Goal: Information Seeking & Learning: Compare options

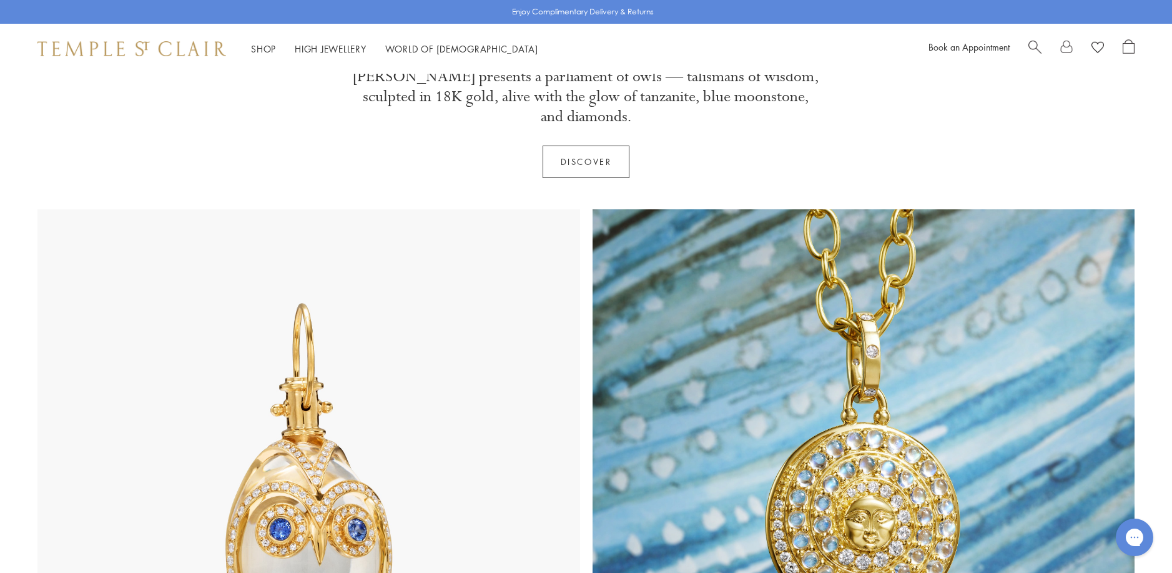
scroll to position [500, 0]
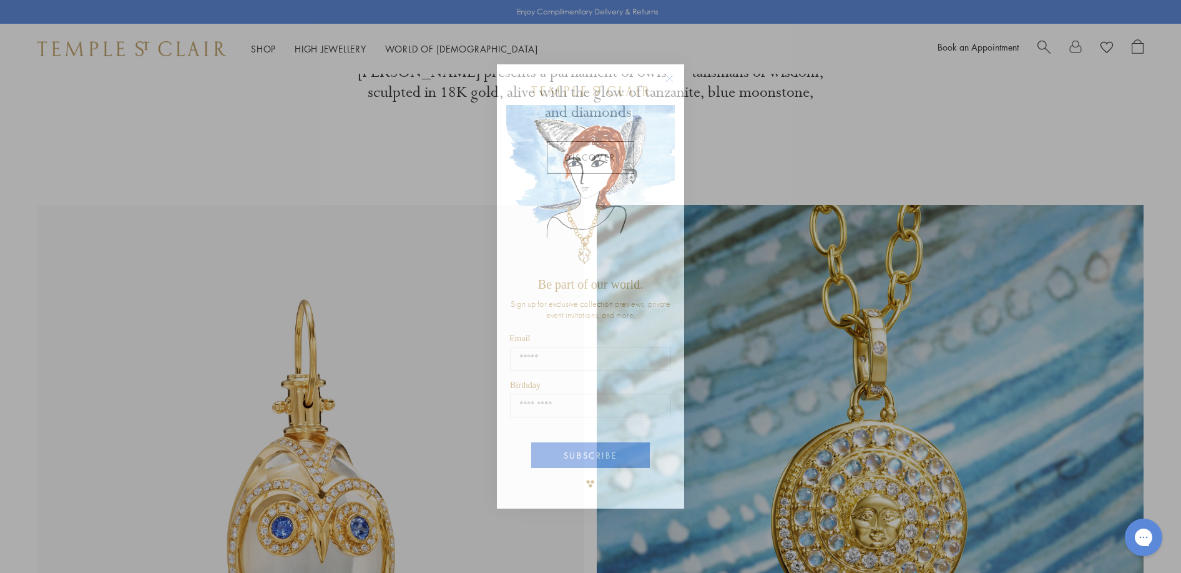
click at [667, 74] on circle "Close dialog" at bounding box center [669, 78] width 15 height 15
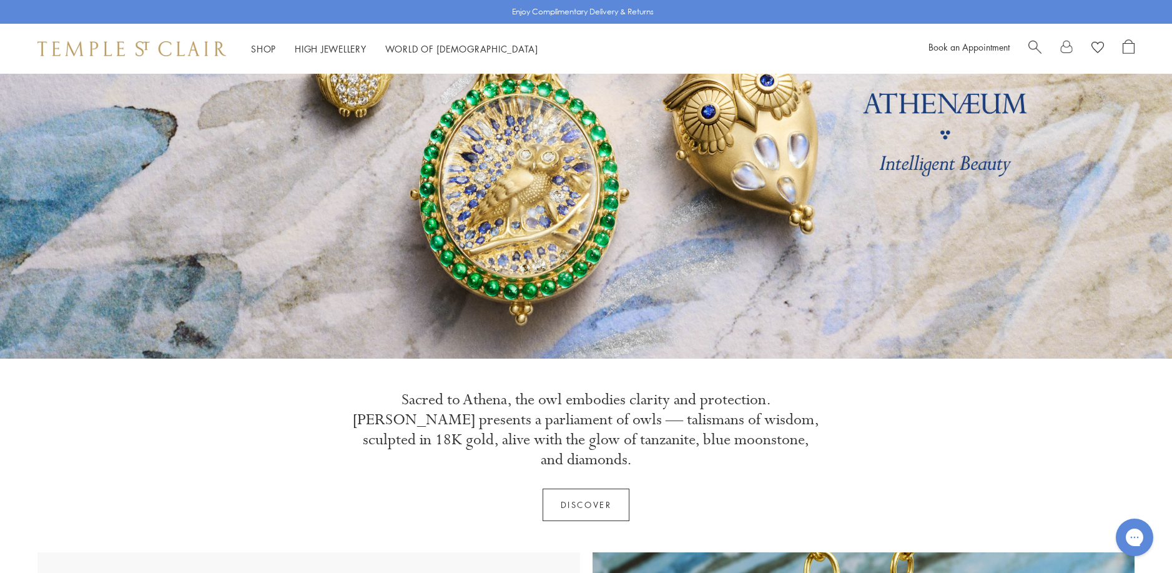
scroll to position [62, 0]
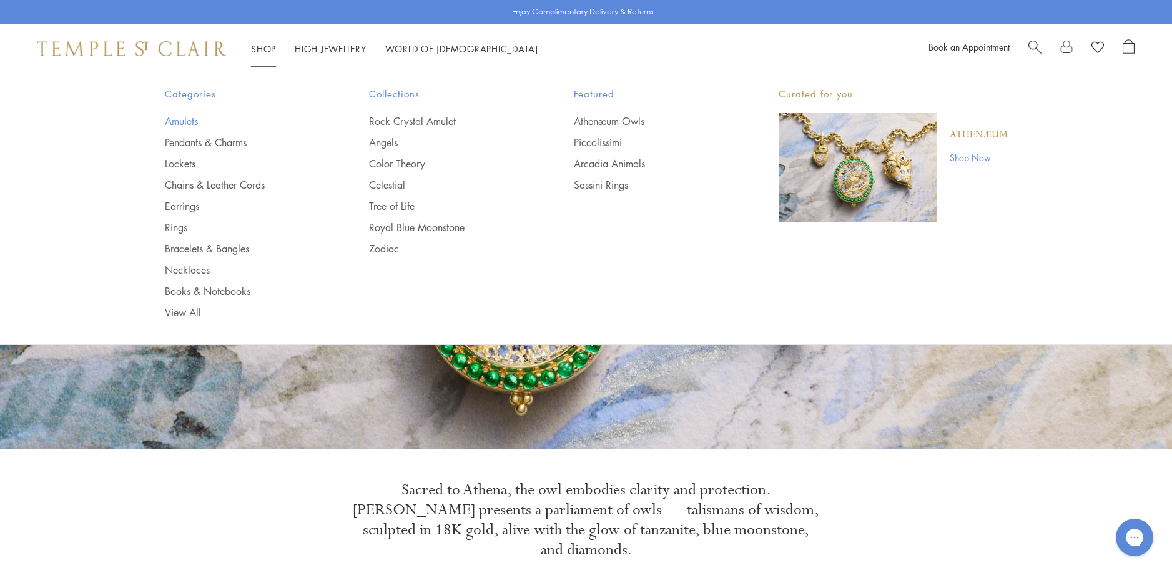
click at [180, 117] on link "Amulets" at bounding box center [242, 121] width 155 height 14
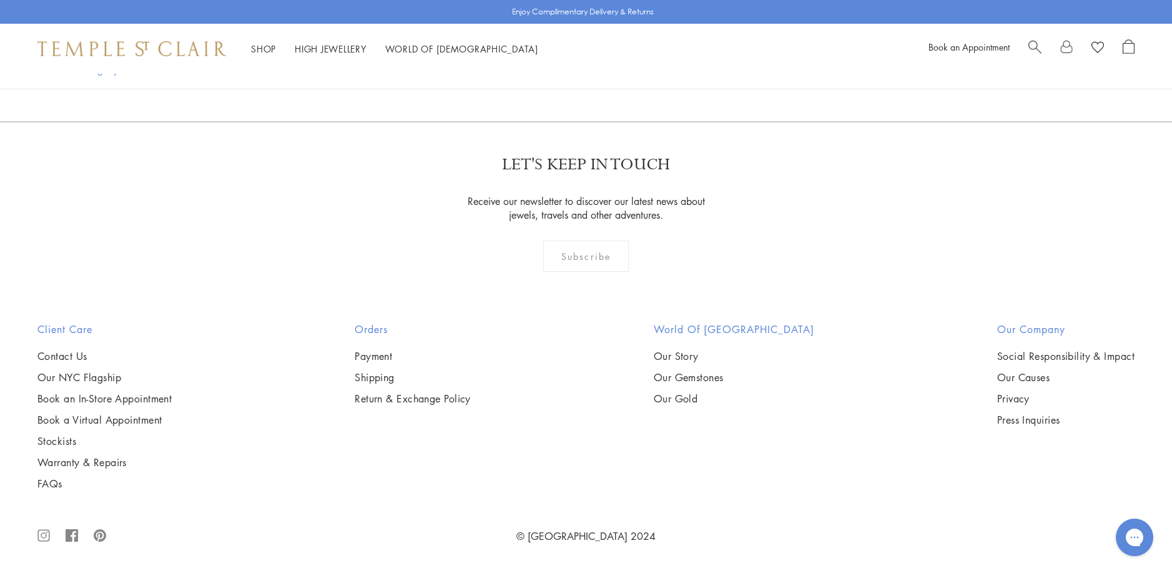
scroll to position [2747, 0]
click at [0, 0] on img at bounding box center [0, 0] width 0 height 0
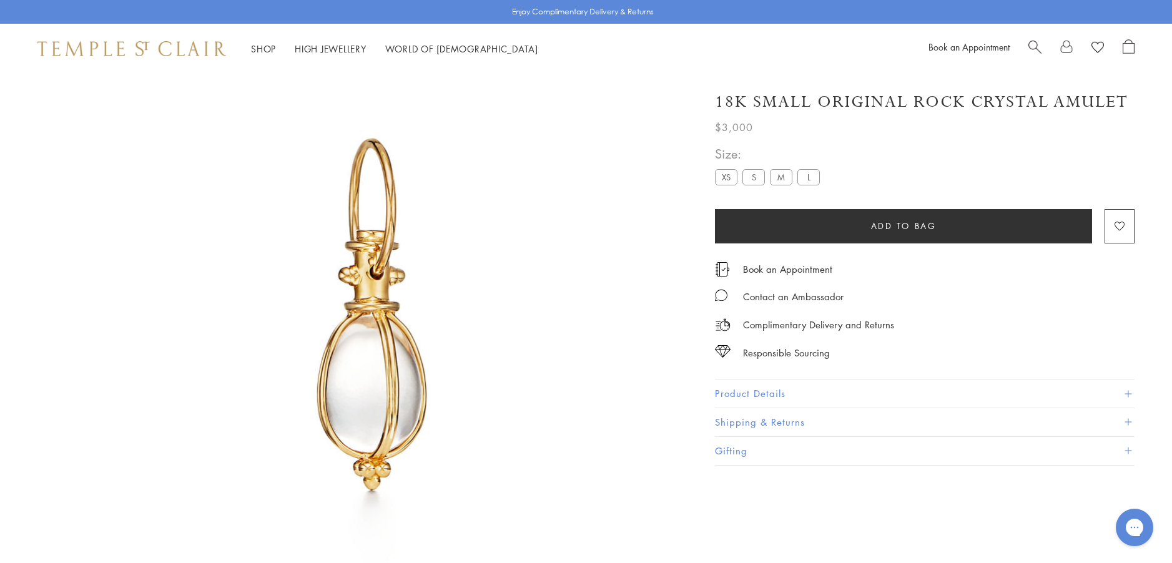
scroll to position [74, 0]
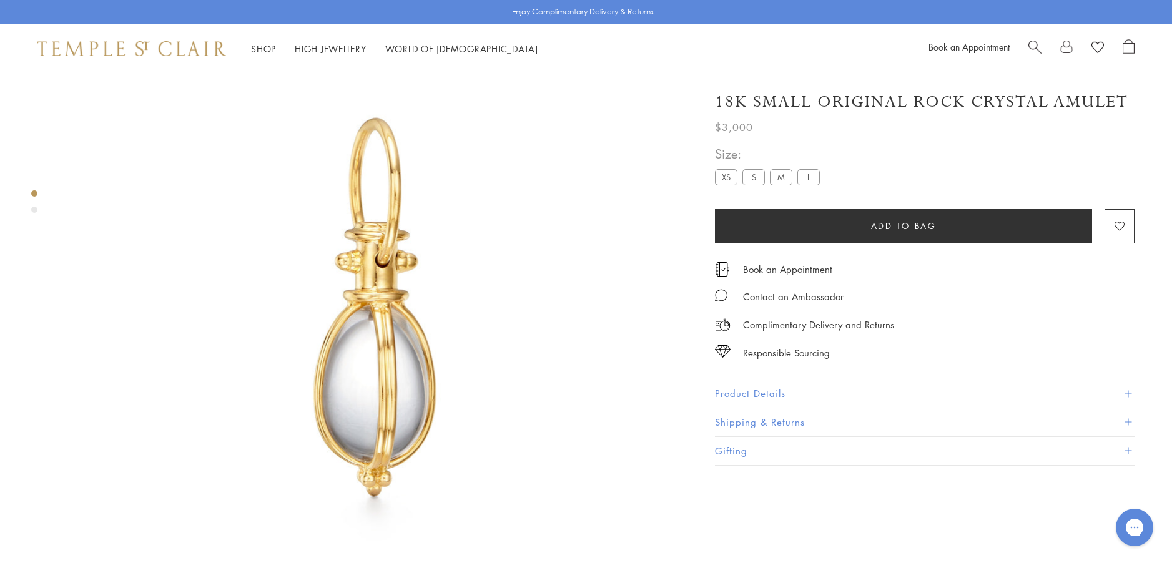
click at [736, 395] on button "Product Details" at bounding box center [925, 394] width 420 height 28
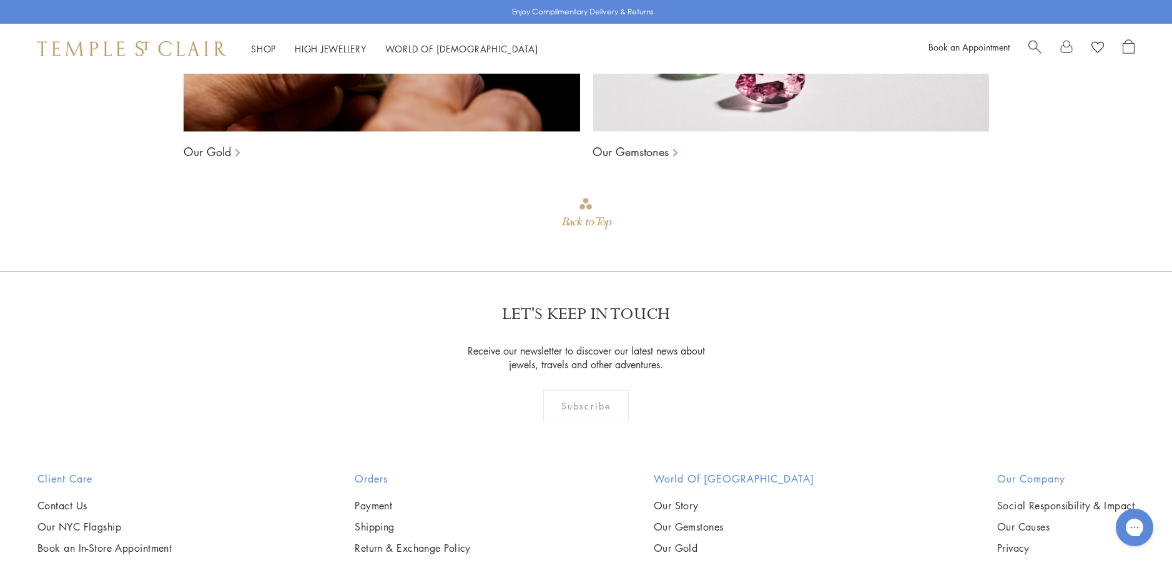
scroll to position [1322, 0]
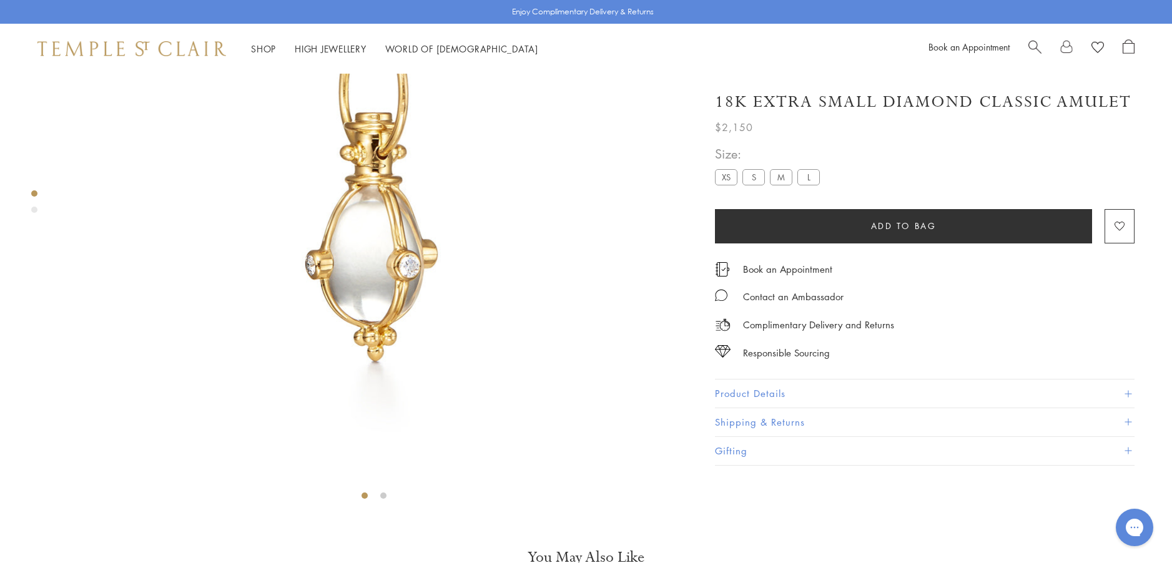
scroll to position [199, 0]
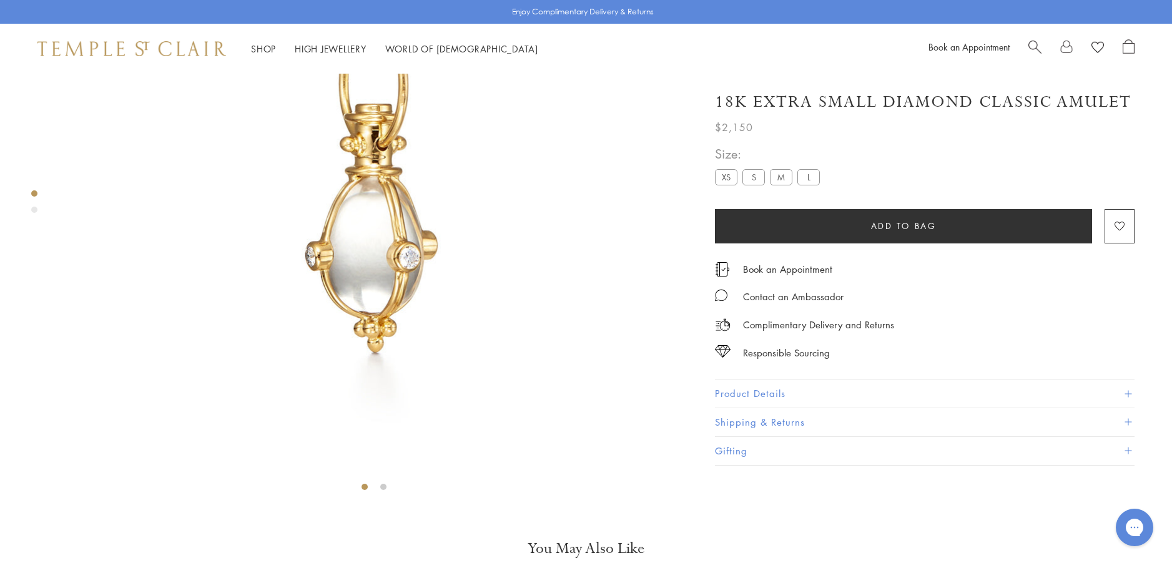
click at [745, 389] on button "Product Details" at bounding box center [925, 394] width 420 height 28
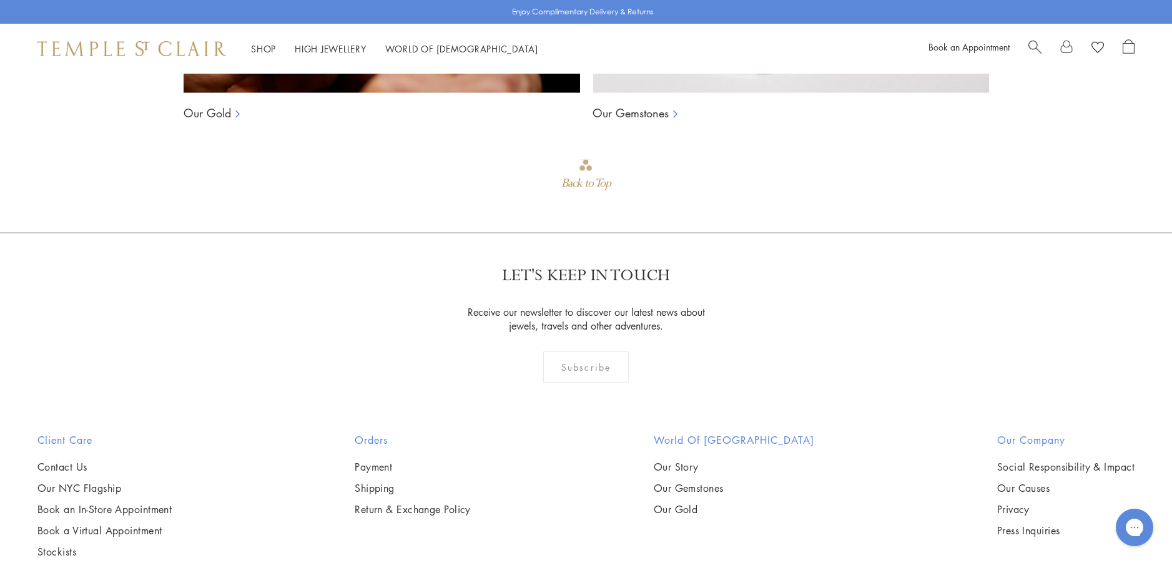
scroll to position [1198, 0]
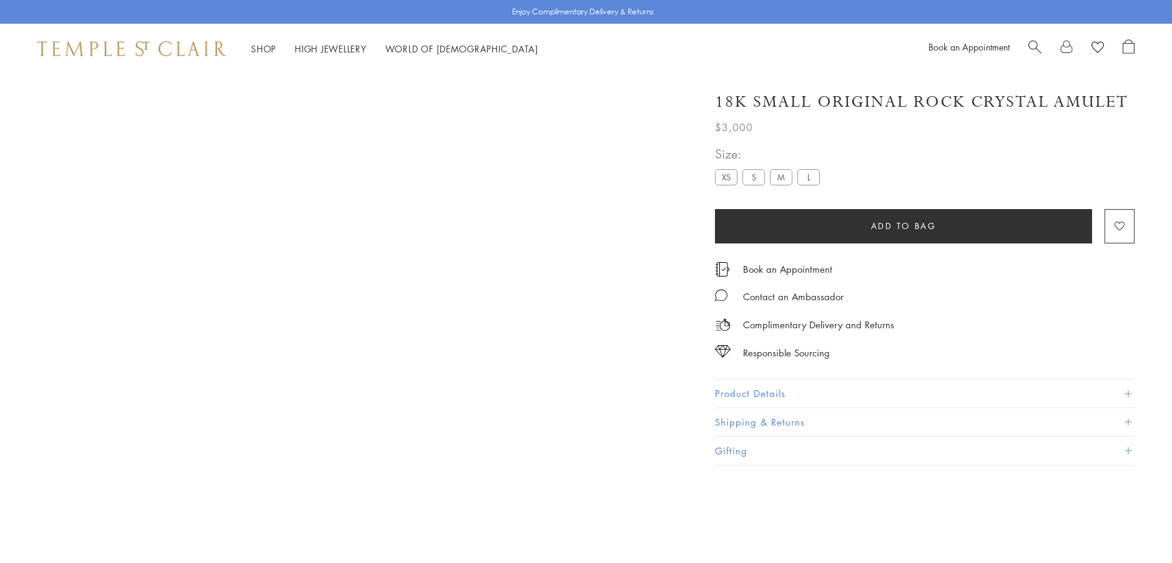
scroll to position [1322, 0]
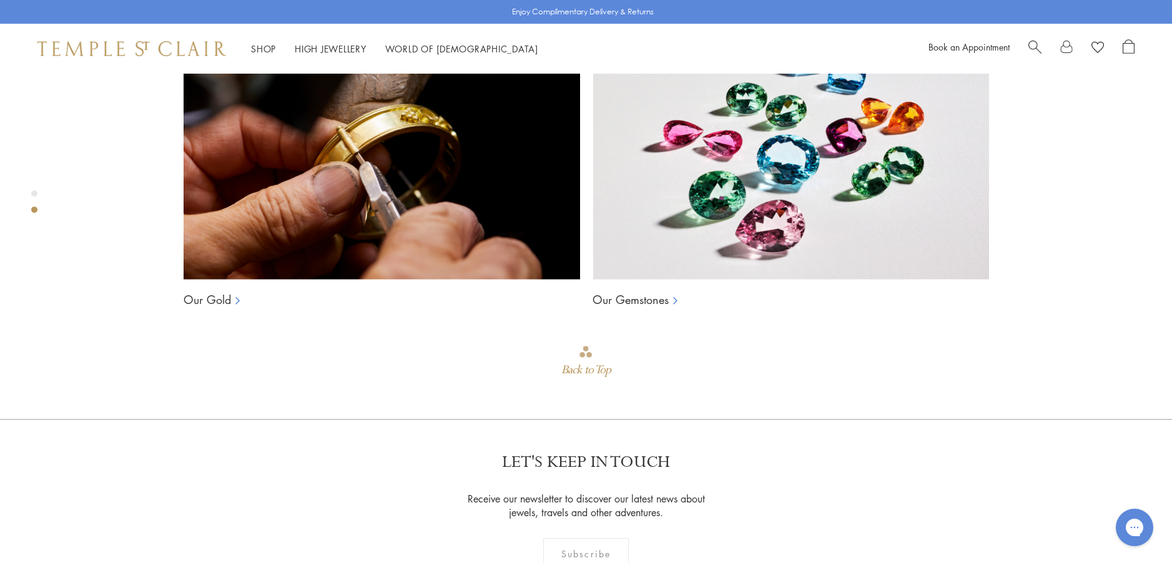
scroll to position [1198, 0]
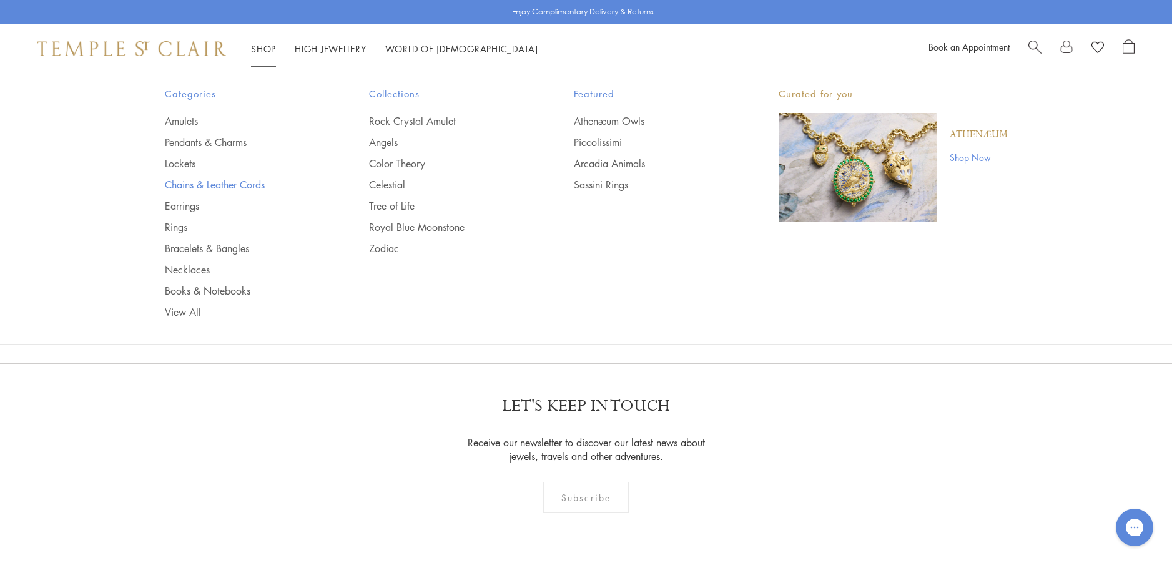
click at [218, 182] on link "Chains & Leather Cords" at bounding box center [242, 185] width 155 height 14
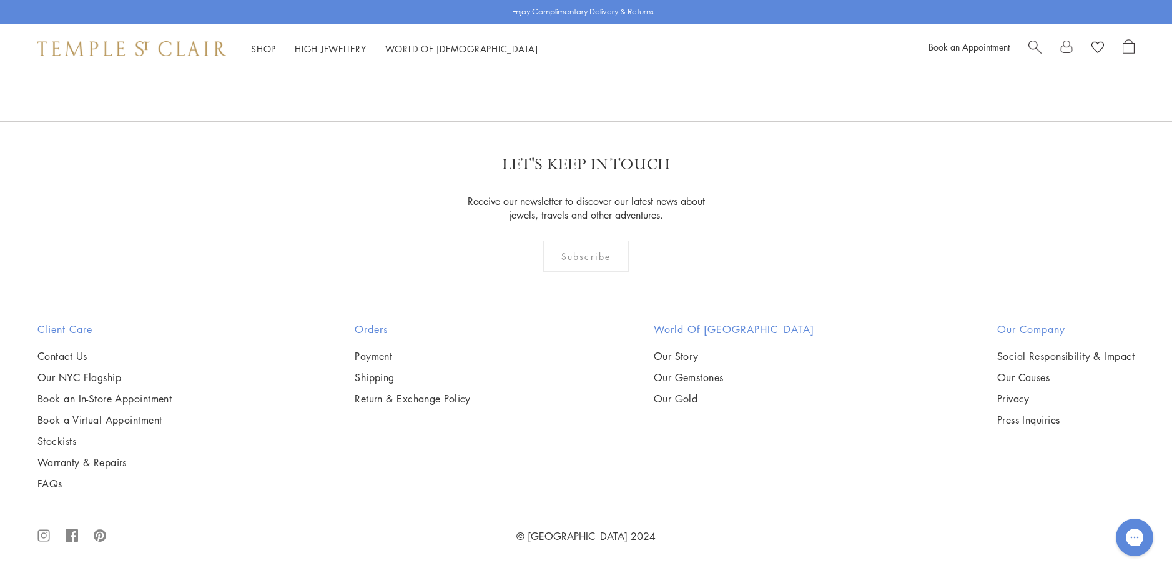
scroll to position [1936, 0]
click at [0, 0] on img at bounding box center [0, 0] width 0 height 0
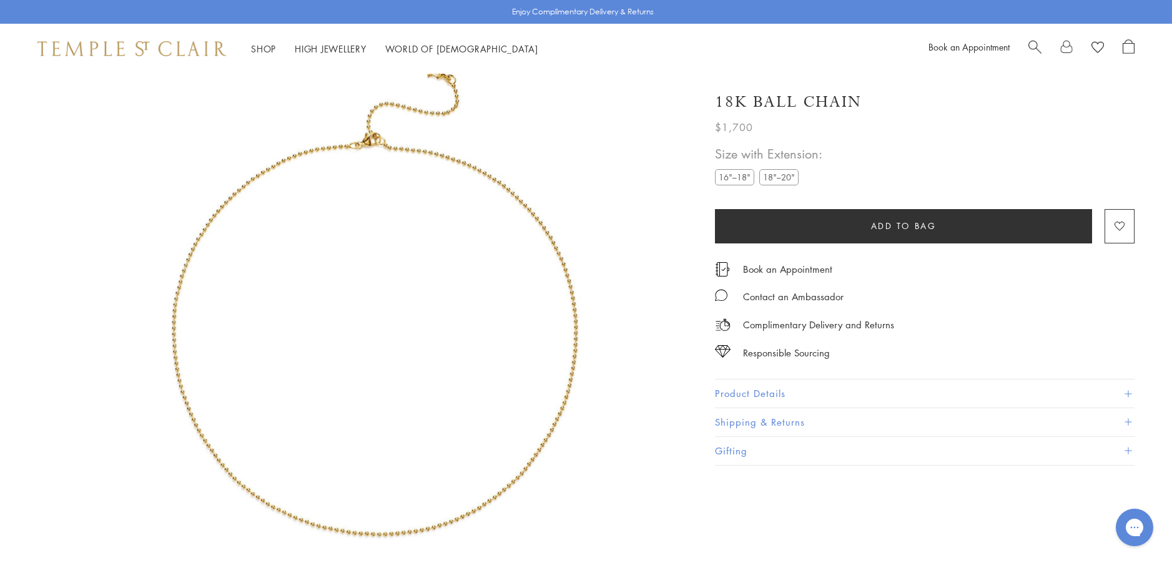
scroll to position [74, 0]
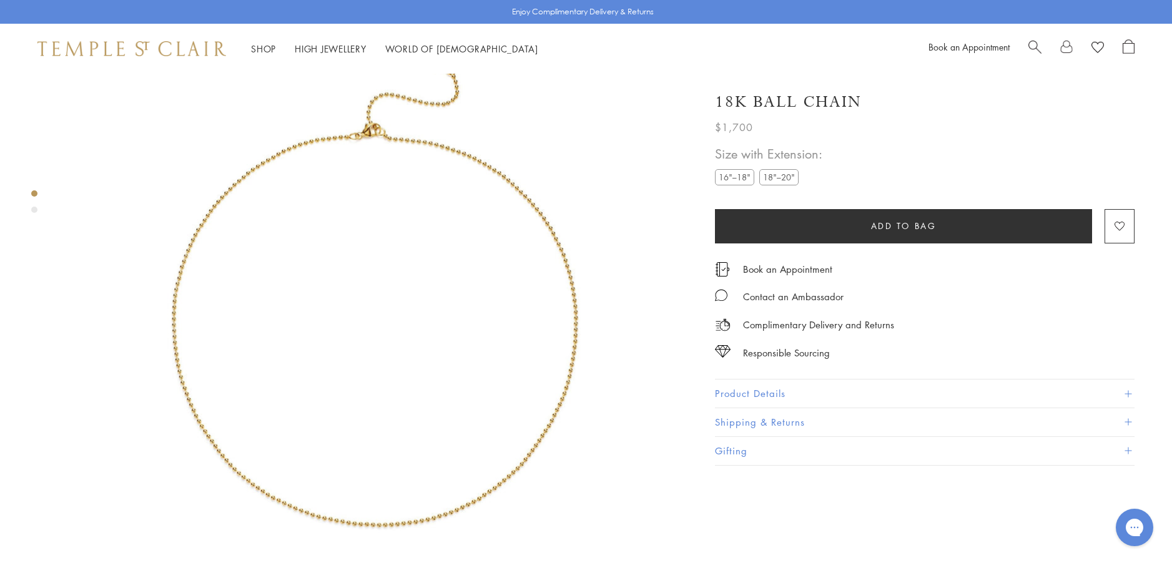
click at [775, 178] on label "18"–20"" at bounding box center [778, 177] width 39 height 16
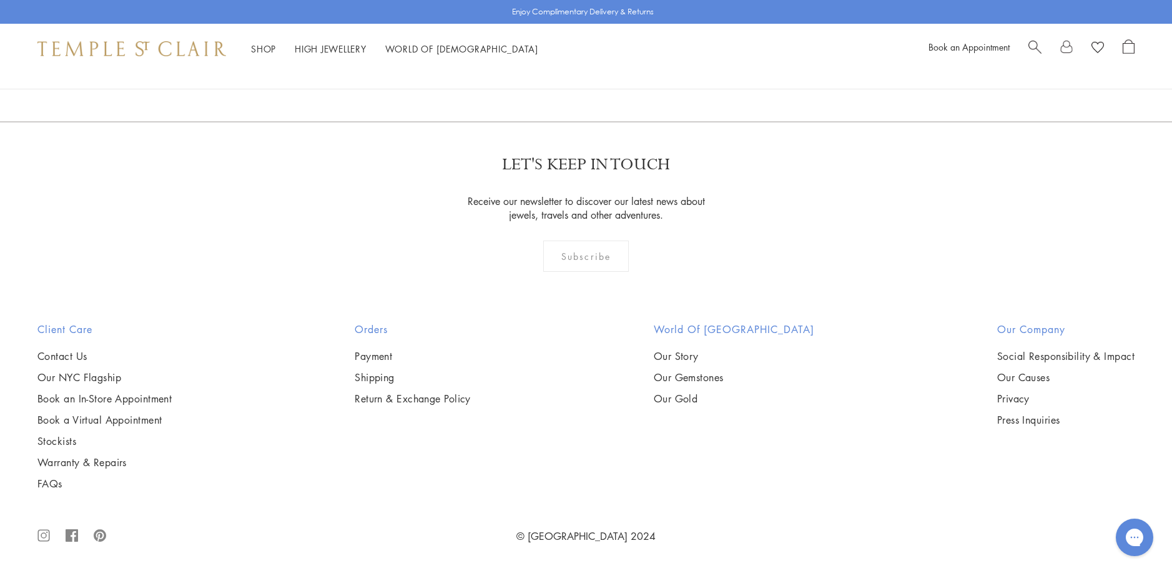
click at [0, 0] on img at bounding box center [0, 0] width 0 height 0
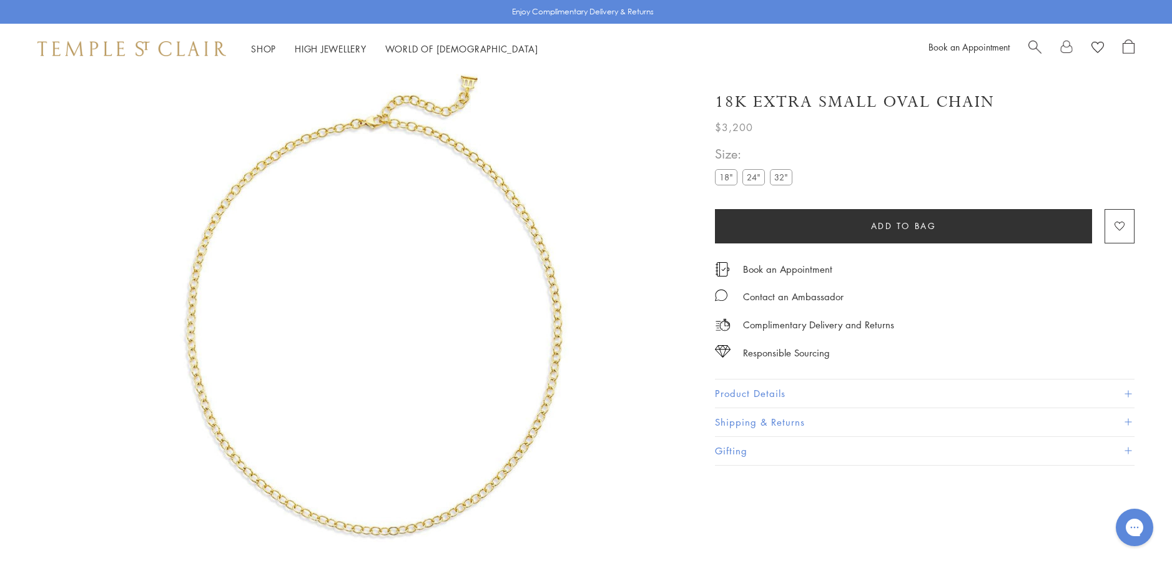
scroll to position [74, 0]
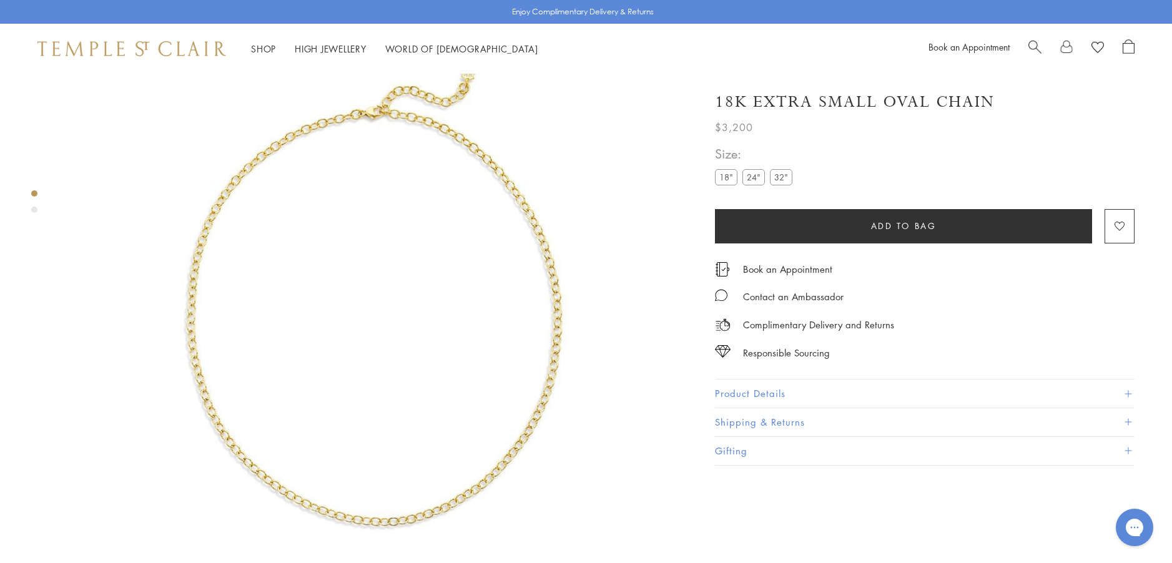
click at [753, 179] on label "24"" at bounding box center [753, 177] width 22 height 16
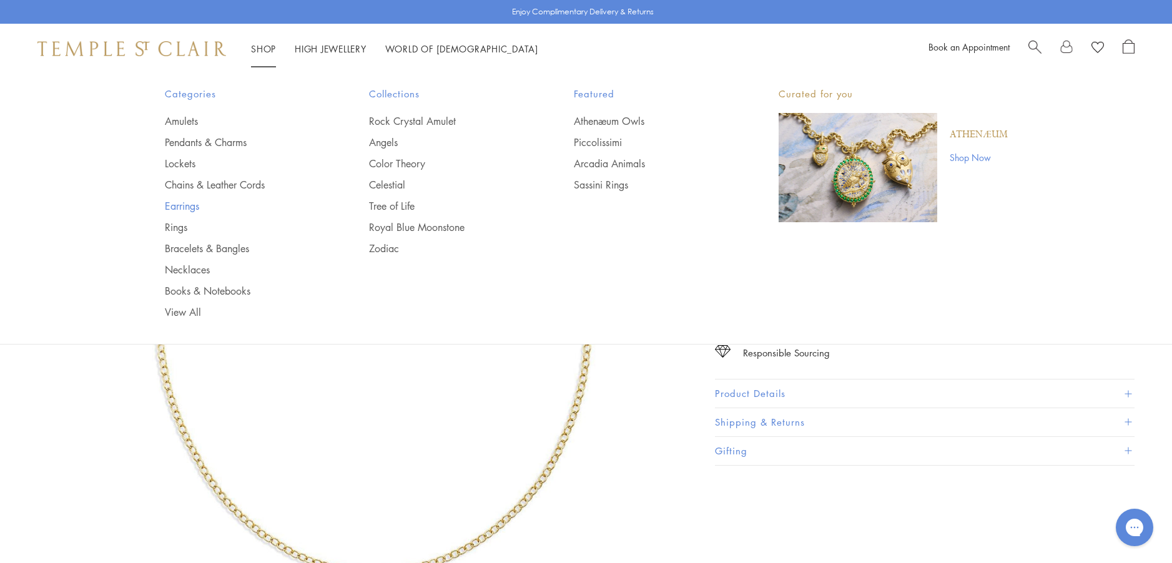
click at [187, 204] on link "Earrings" at bounding box center [242, 206] width 155 height 14
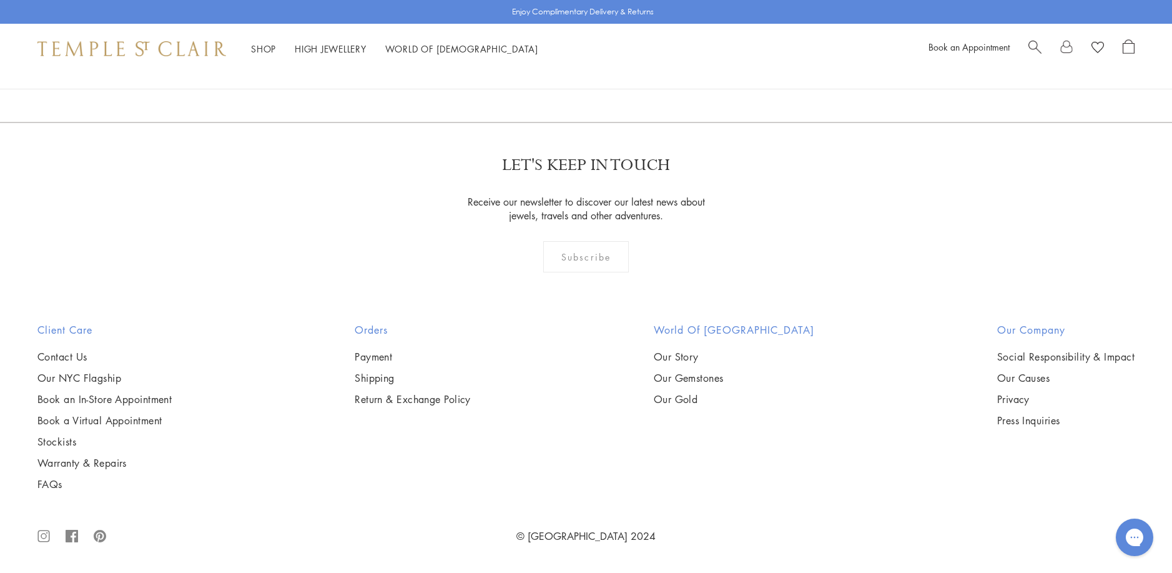
scroll to position [5869, 0]
click at [0, 0] on img at bounding box center [0, 0] width 0 height 0
click at [569, 72] on link "2" at bounding box center [566, 54] width 41 height 34
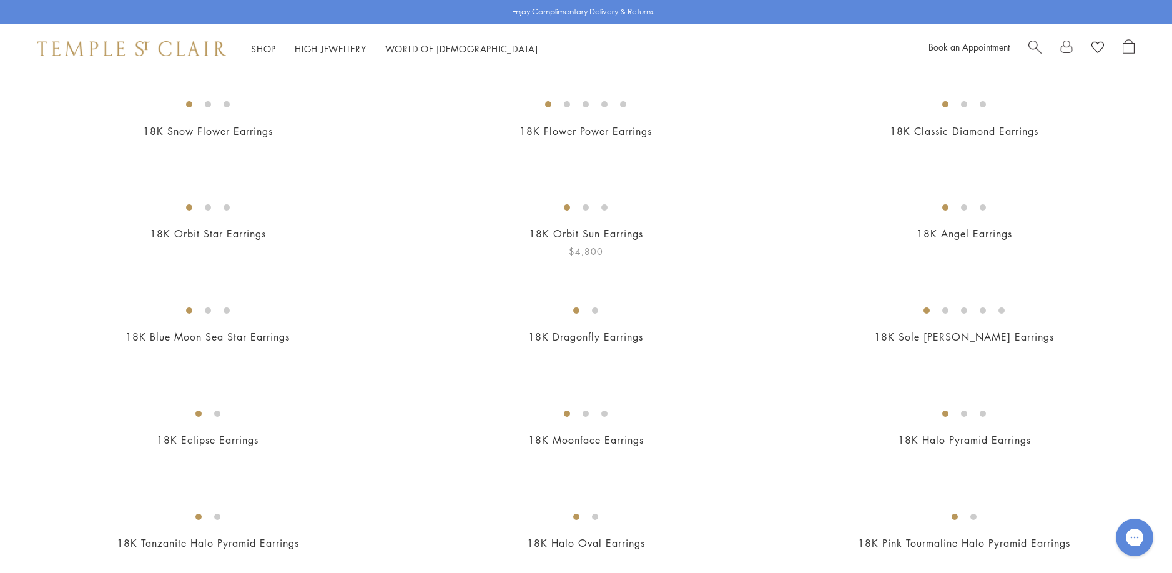
scroll to position [250, 0]
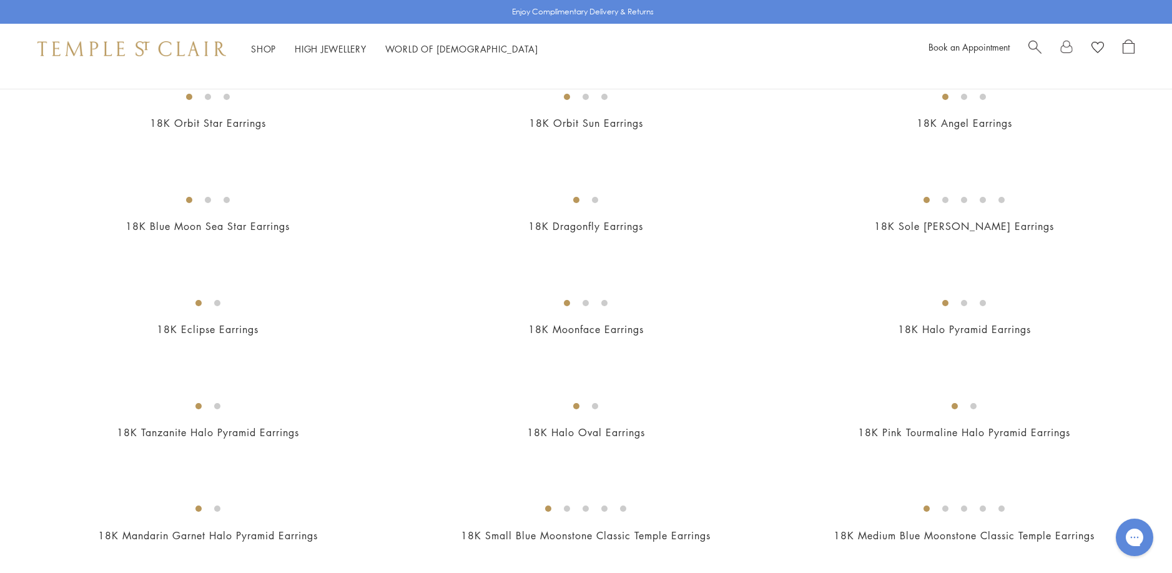
click at [0, 0] on img at bounding box center [0, 0] width 0 height 0
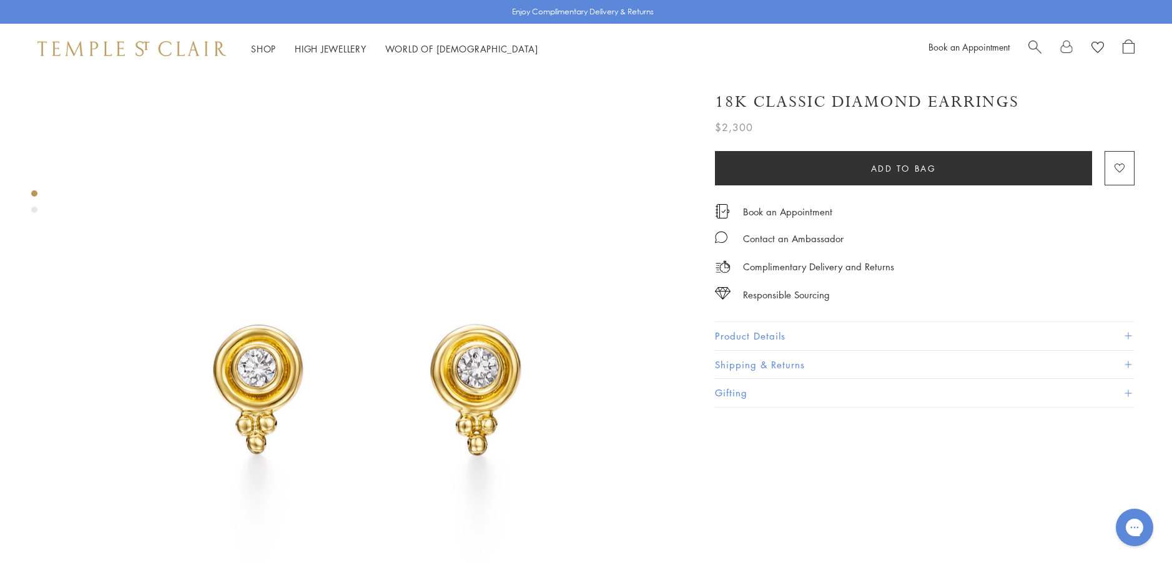
click at [739, 332] on button "Product Details" at bounding box center [925, 336] width 420 height 28
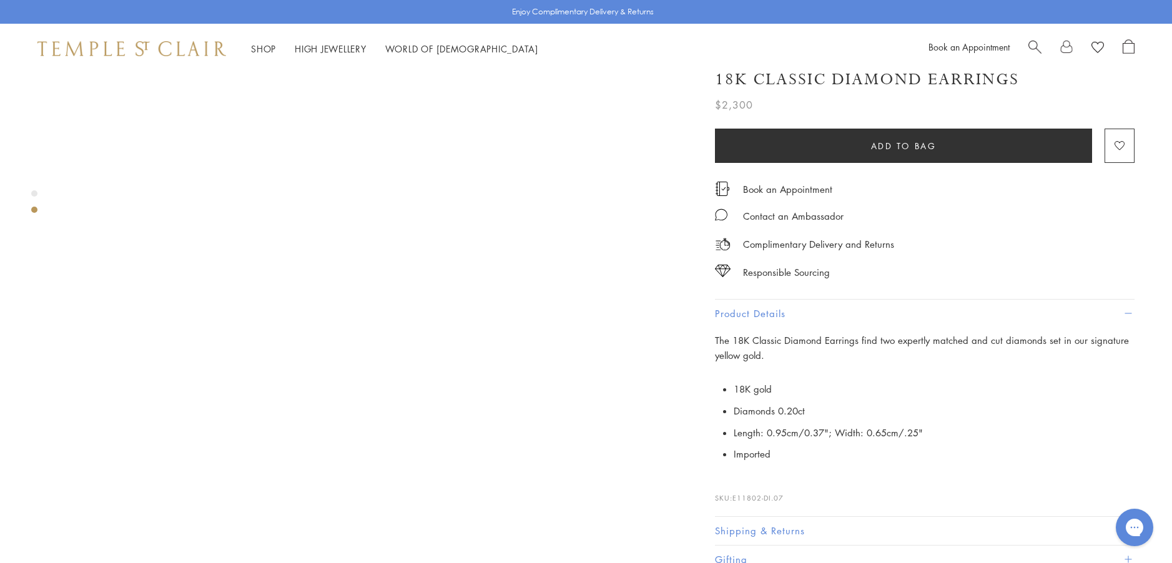
scroll to position [749, 0]
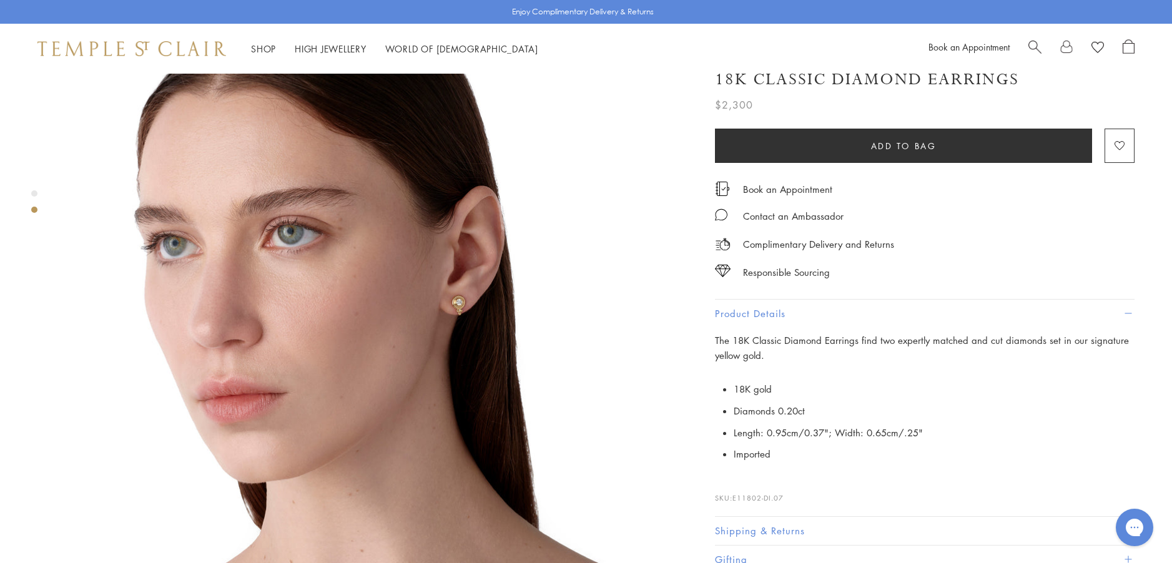
click at [470, 267] on img at bounding box center [373, 277] width 623 height 623
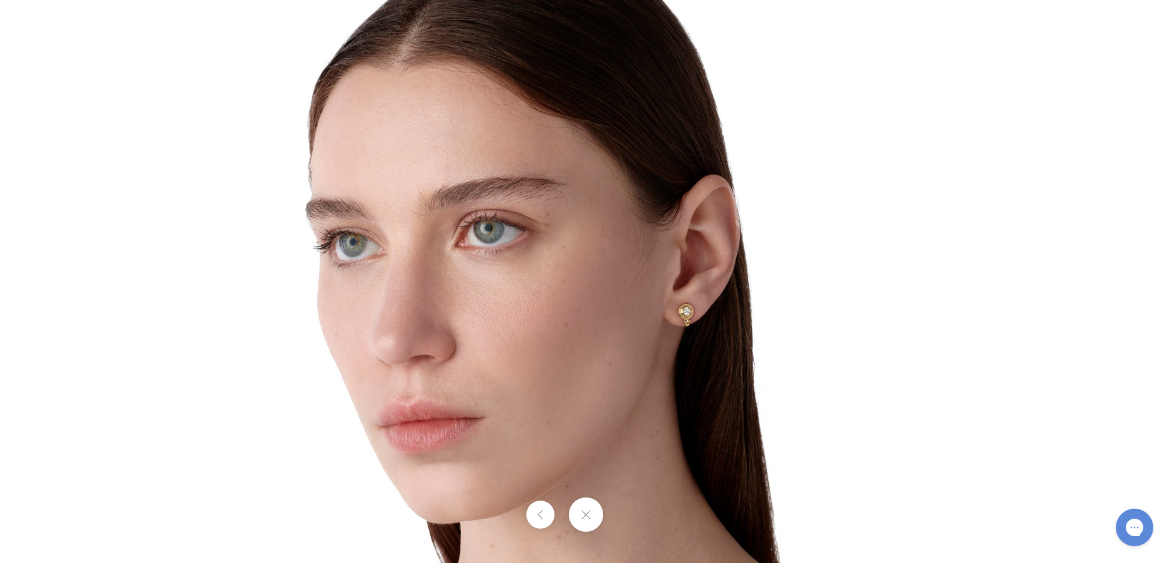
click at [643, 310] on img at bounding box center [586, 281] width 731 height 731
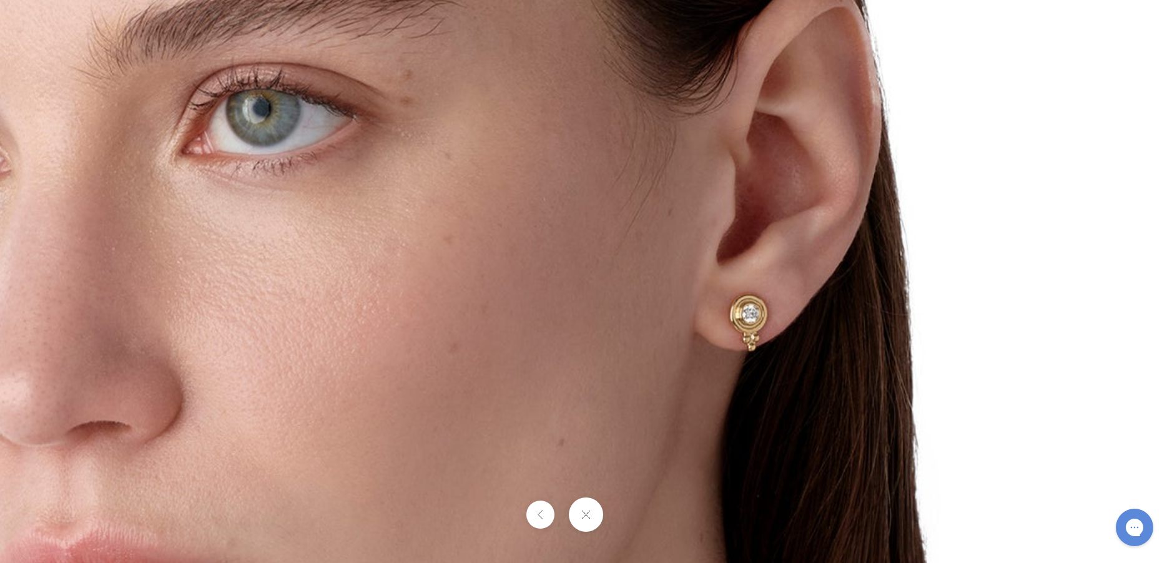
click at [581, 513] on button at bounding box center [586, 515] width 34 height 34
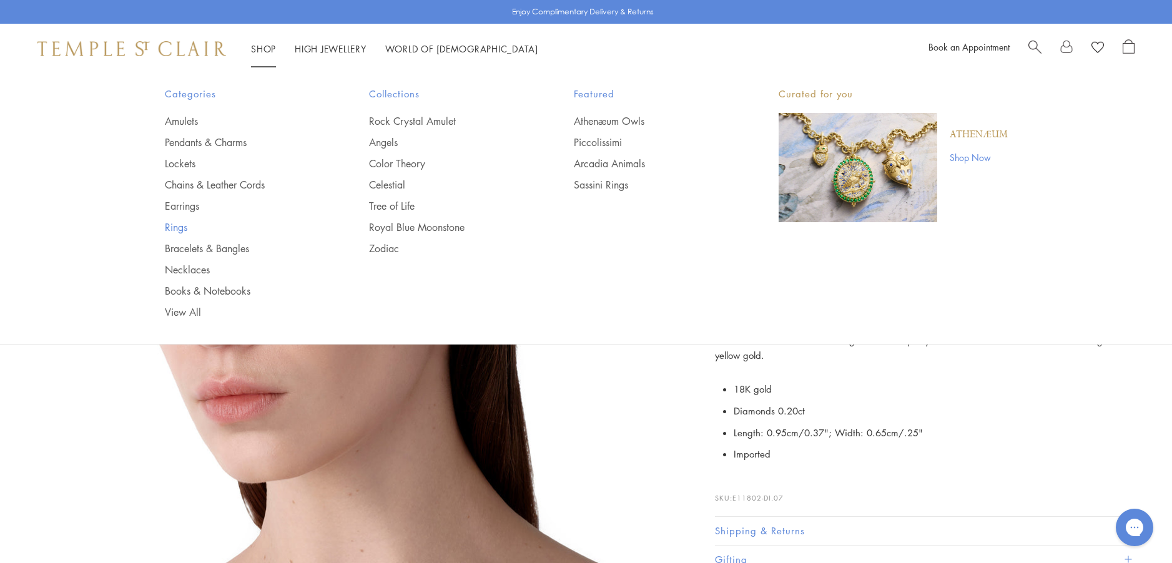
click at [170, 225] on link "Rings" at bounding box center [242, 227] width 155 height 14
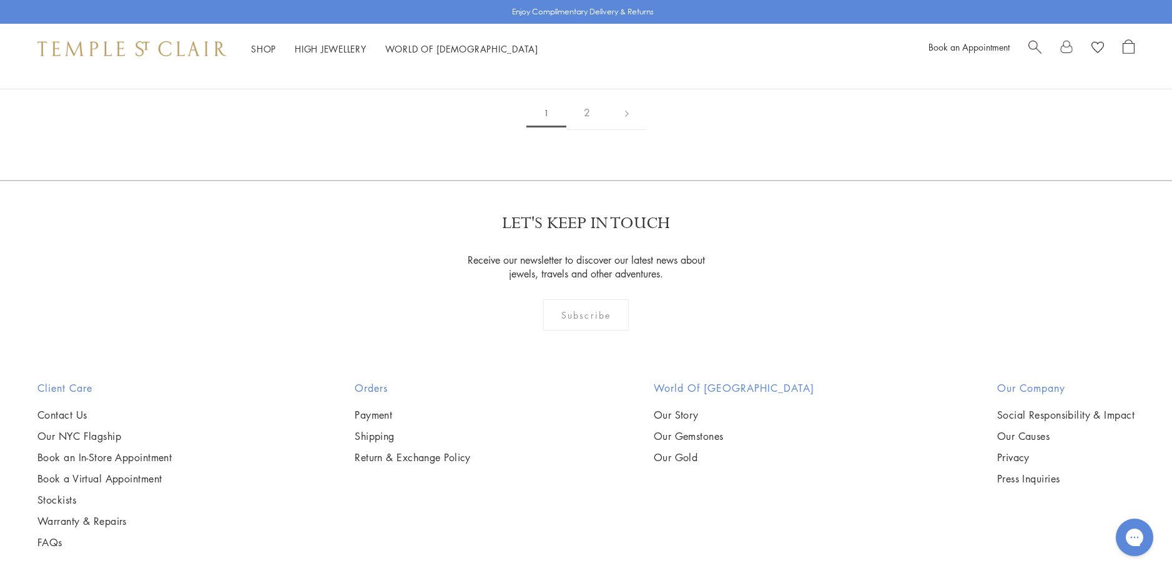
scroll to position [1936, 0]
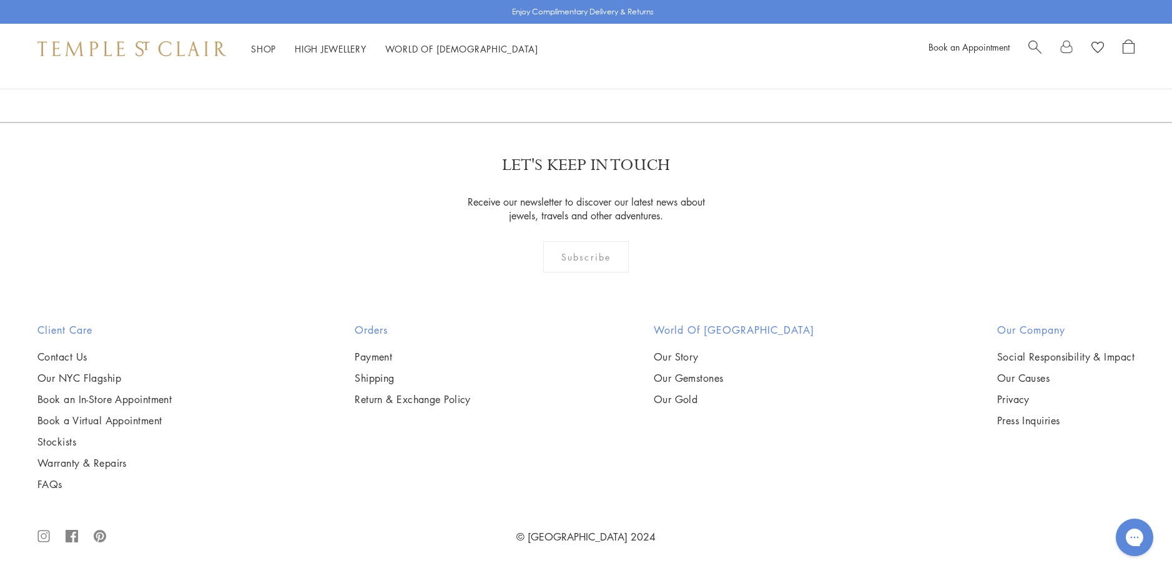
click at [0, 0] on img at bounding box center [0, 0] width 0 height 0
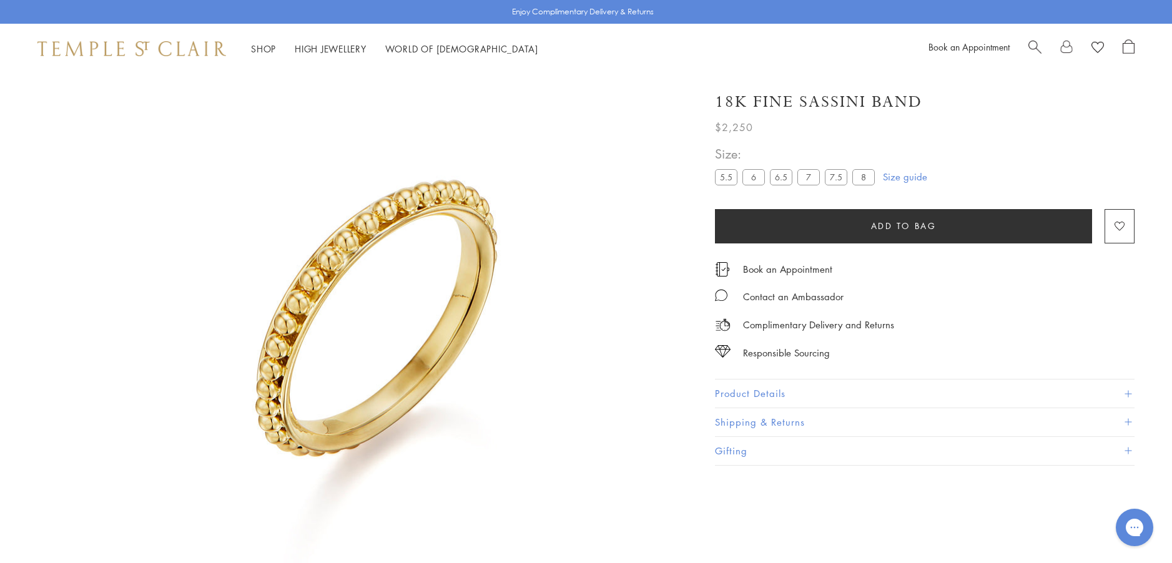
scroll to position [74, 0]
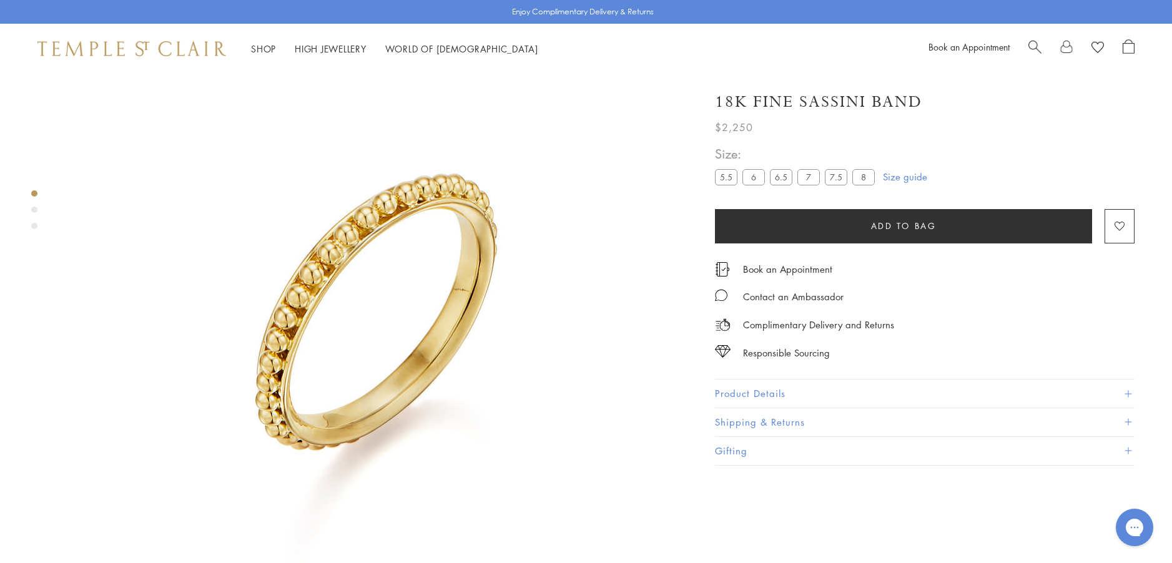
click at [892, 177] on link "Size guide" at bounding box center [905, 176] width 44 height 12
click at [747, 390] on button "Product Details" at bounding box center [925, 394] width 420 height 28
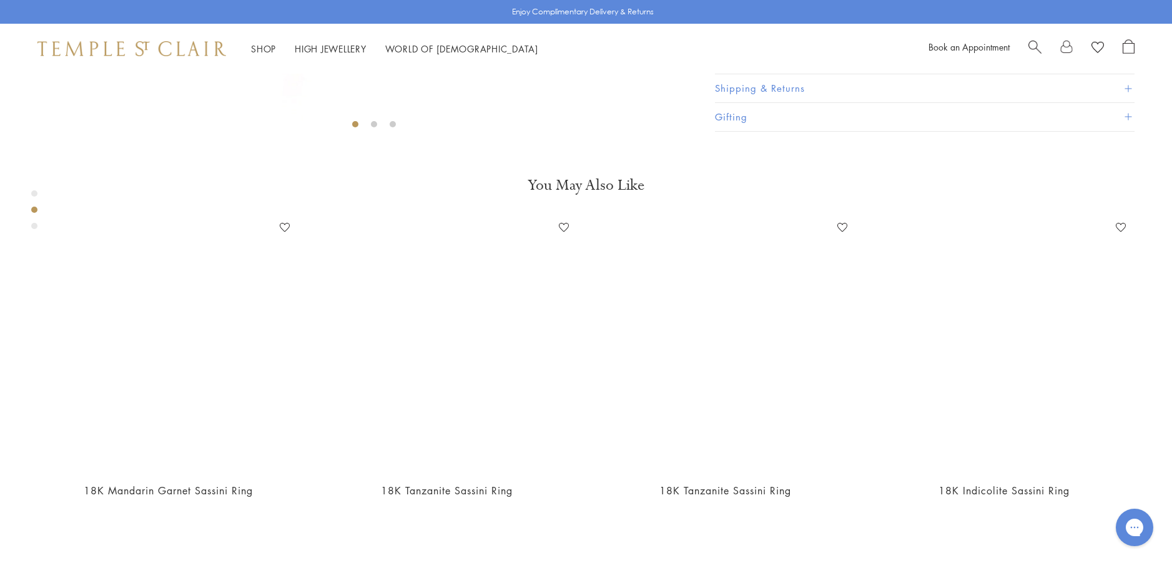
scroll to position [573, 0]
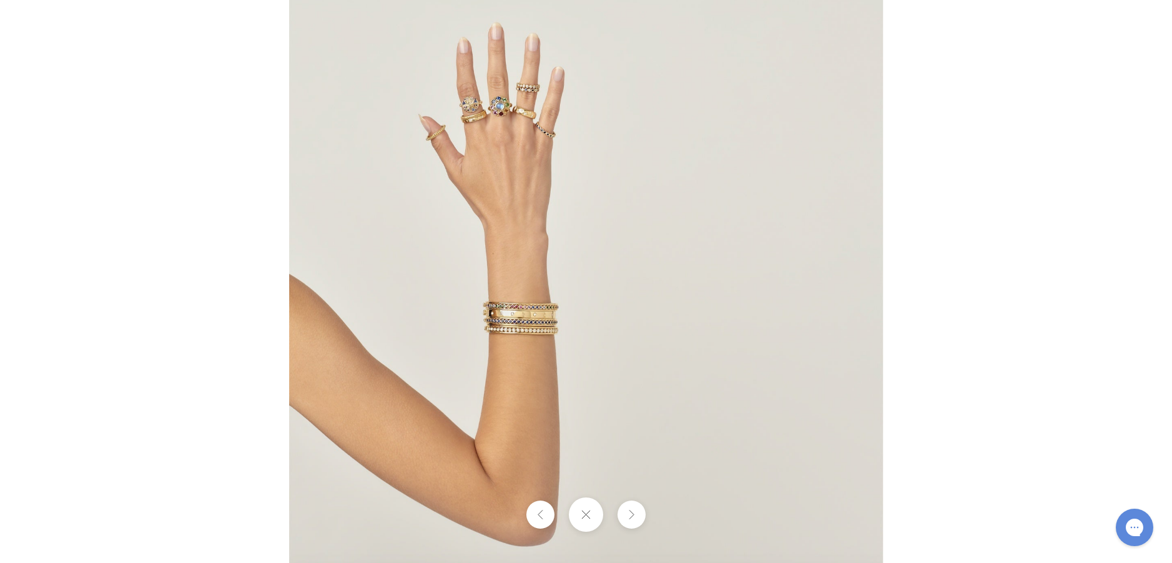
click at [570, 334] on img at bounding box center [586, 281] width 594 height 593
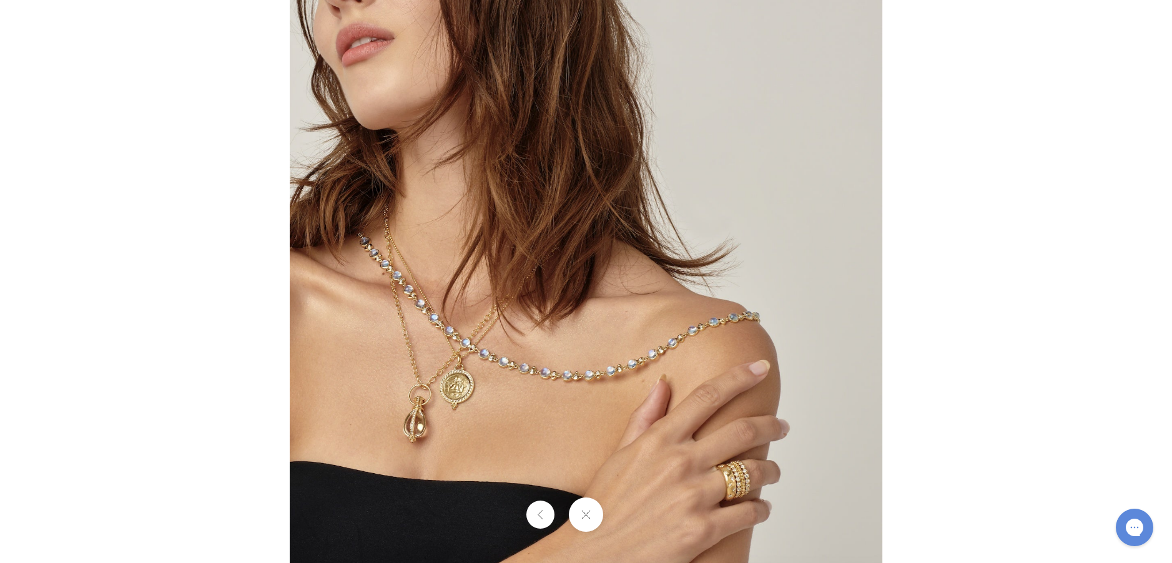
click at [689, 475] on img at bounding box center [586, 281] width 593 height 596
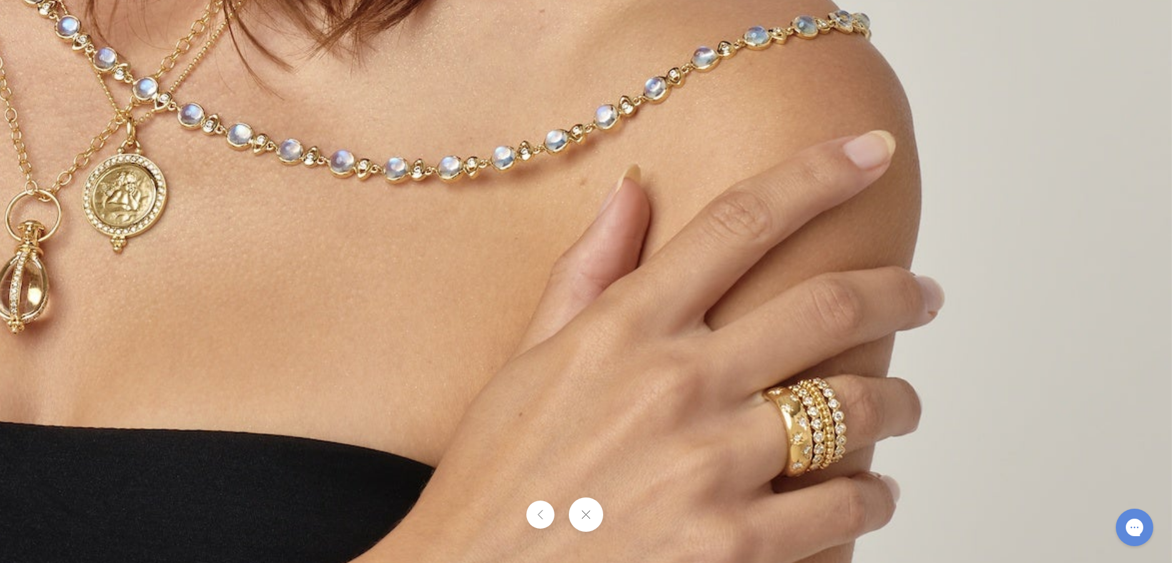
click at [589, 514] on button at bounding box center [586, 515] width 34 height 34
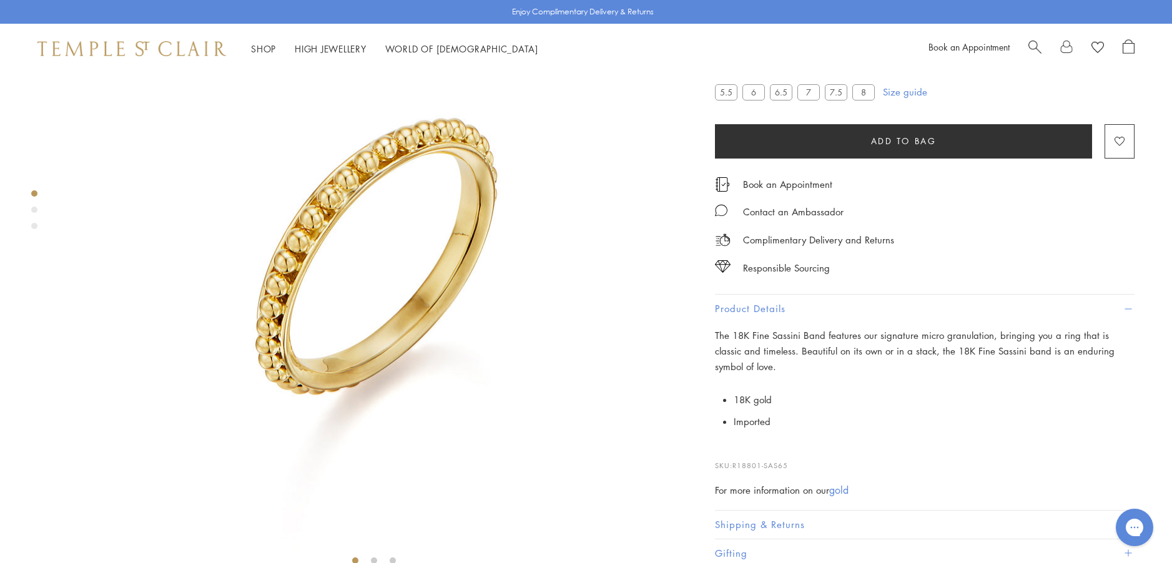
scroll to position [74, 0]
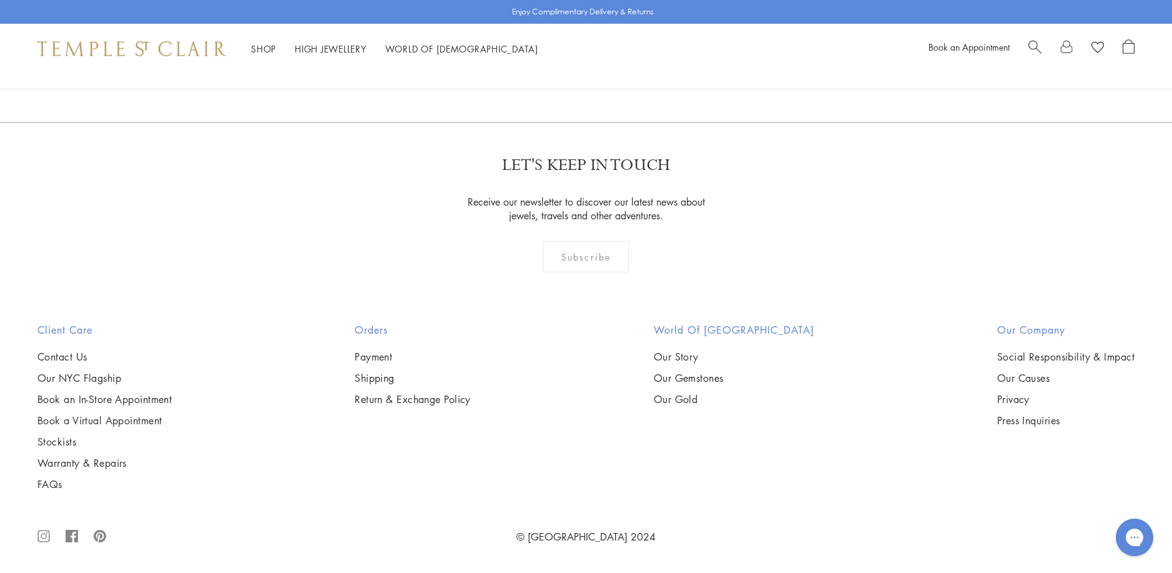
scroll to position [6996, 0]
click at [586, 72] on link "2" at bounding box center [586, 54] width 41 height 34
click at [579, 72] on link "1" at bounding box center [585, 54] width 41 height 34
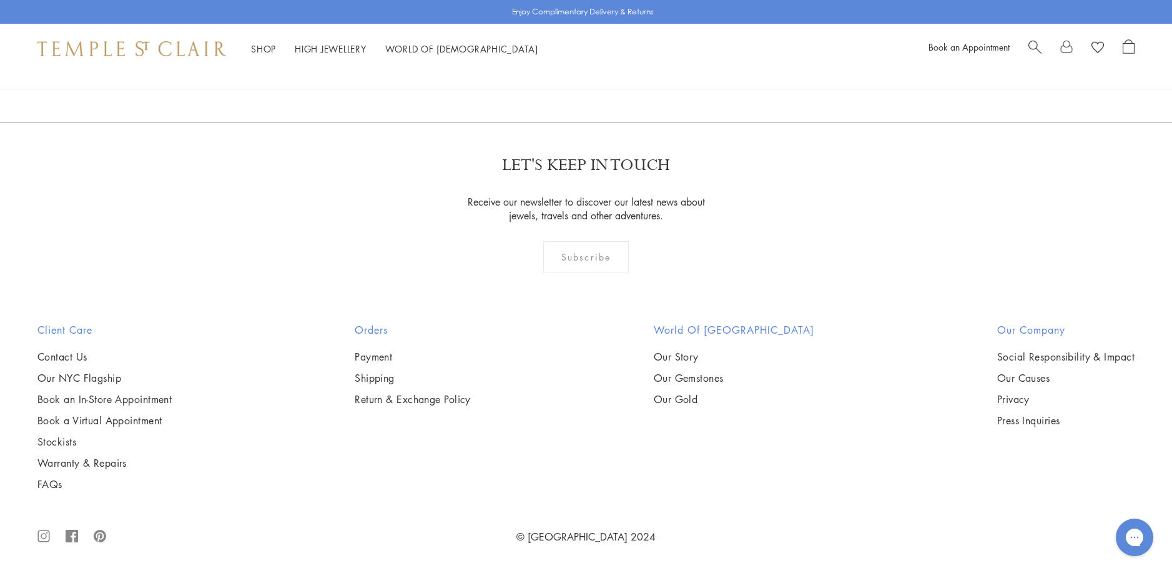
click at [0, 0] on img at bounding box center [0, 0] width 0 height 0
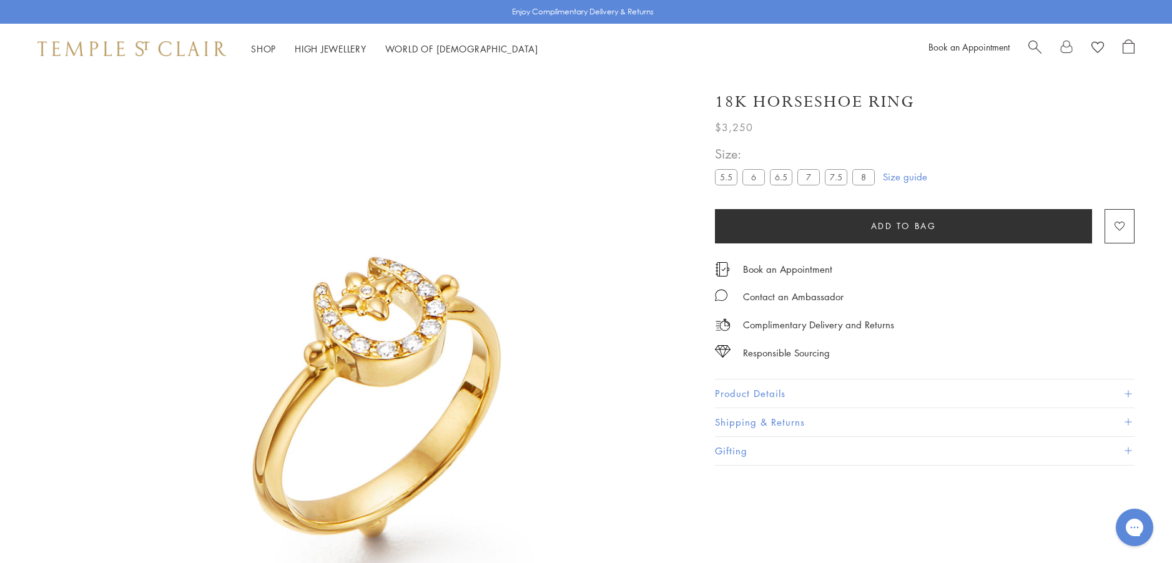
scroll to position [74, 0]
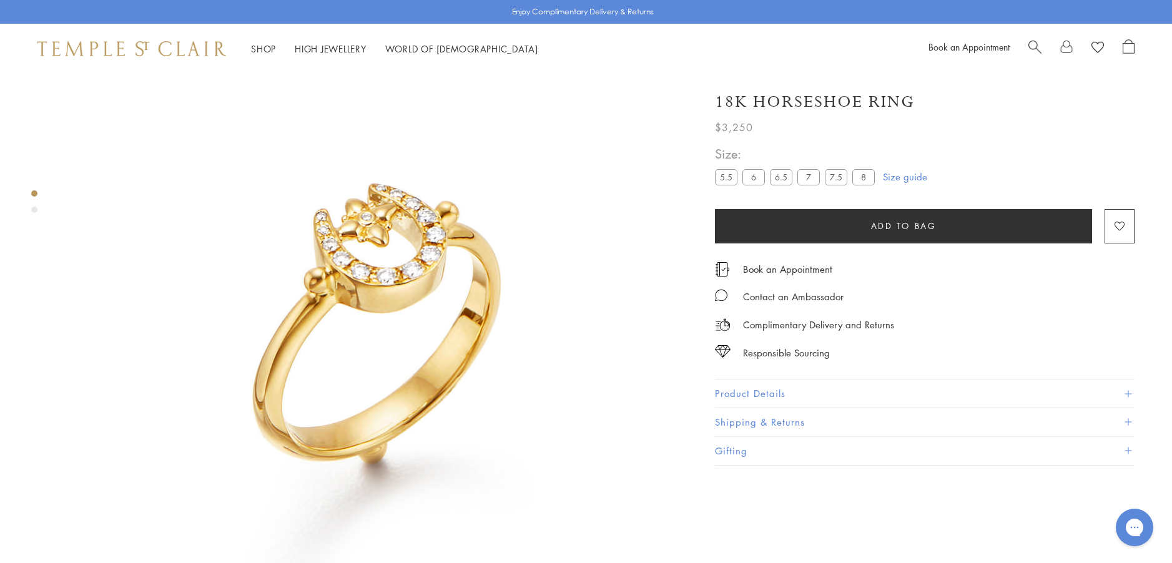
click at [735, 388] on button "Product Details" at bounding box center [925, 394] width 420 height 28
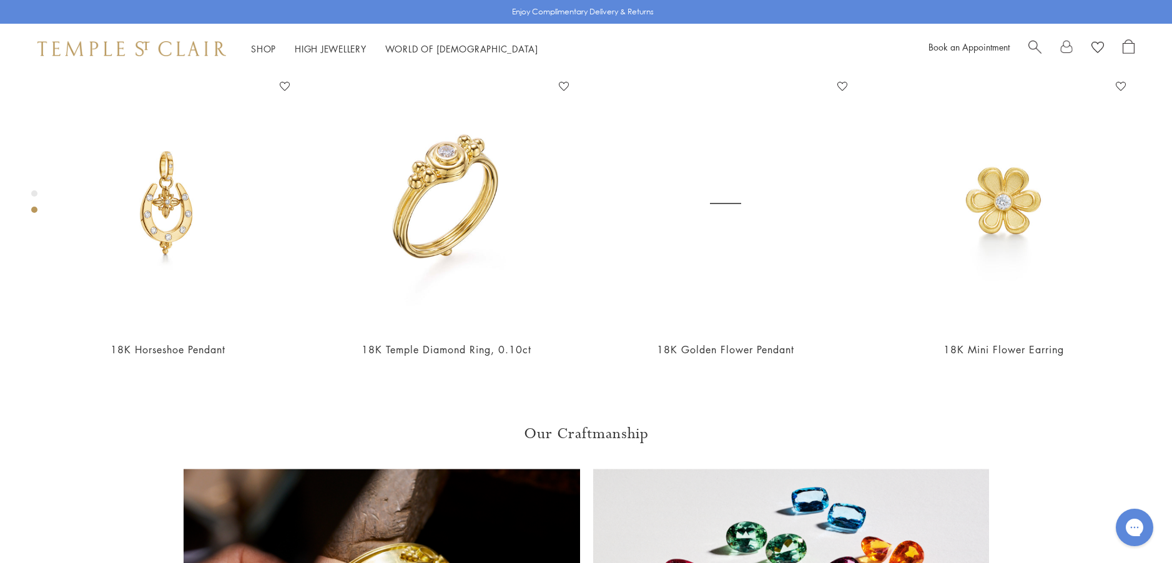
scroll to position [761, 0]
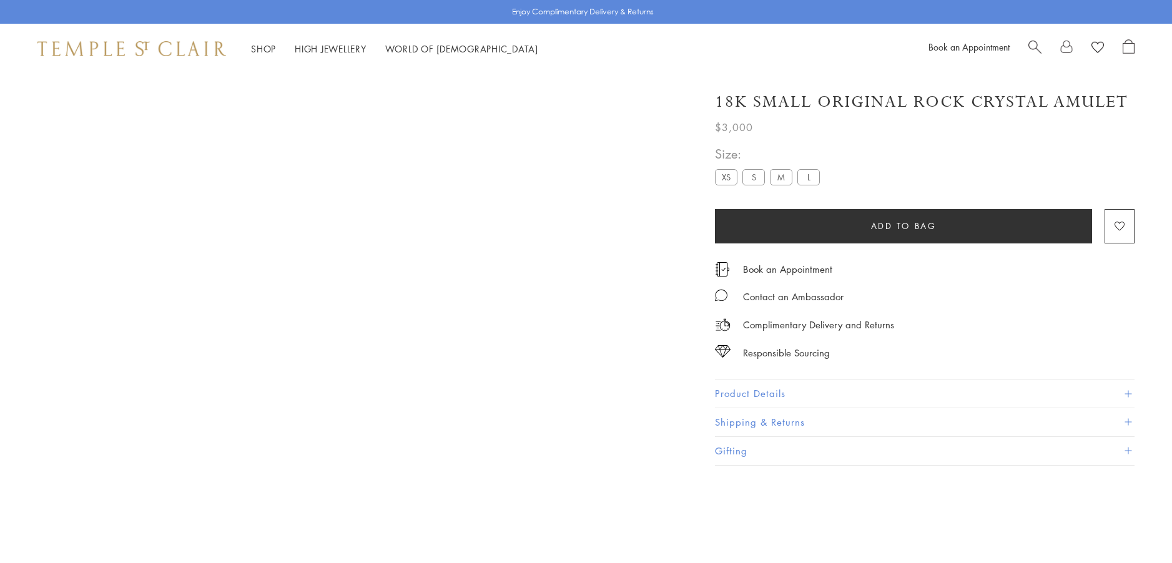
scroll to position [1198, 0]
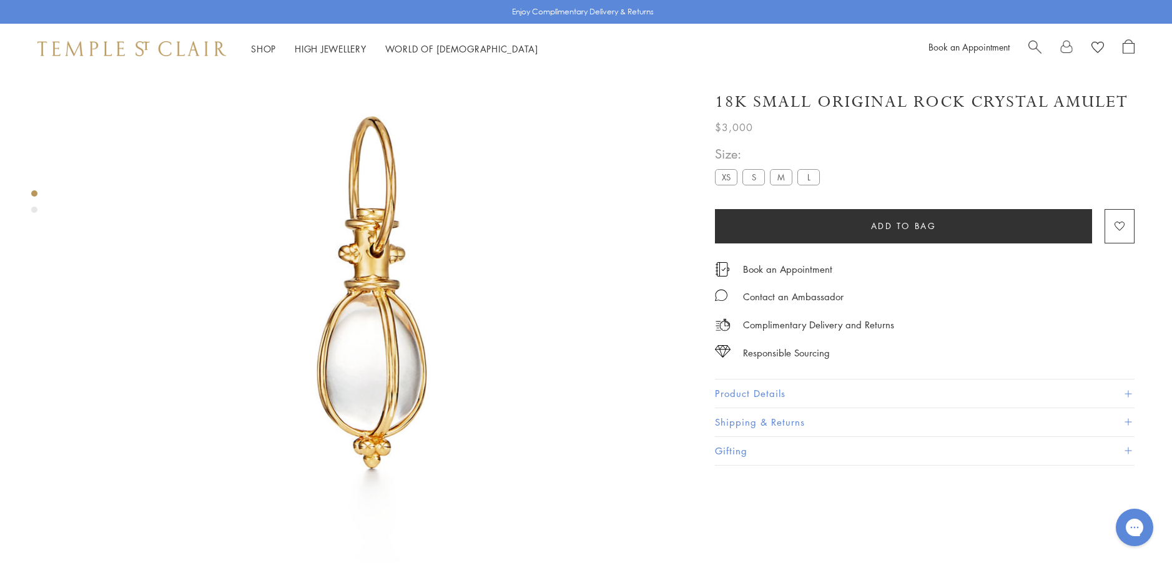
scroll to position [74, 0]
